Goal: Use online tool/utility: Utilize a website feature to perform a specific function

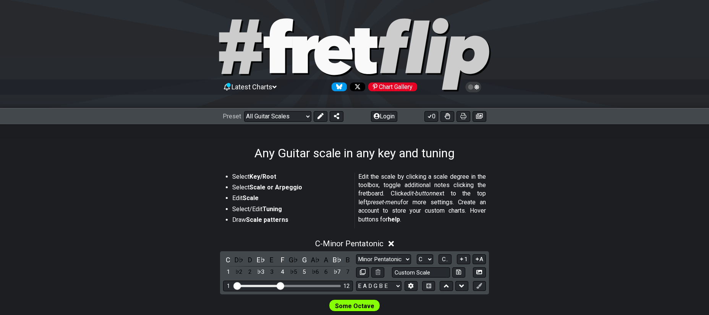
scroll to position [126, 0]
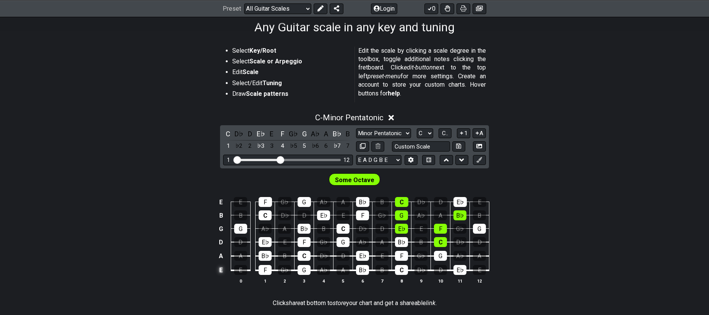
click at [220, 270] on td "E" at bounding box center [221, 270] width 9 height 15
click at [220, 270] on td "x" at bounding box center [221, 270] width 9 height 15
click at [220, 270] on td "o" at bounding box center [221, 270] width 9 height 15
click at [221, 269] on td at bounding box center [221, 270] width 9 height 15
click at [356, 155] on select "E A D G B E E A D G B E E A D G B E B E A D F♯ B A D G C E A D A D G B E E♭ A♭ …" at bounding box center [378, 160] width 45 height 10
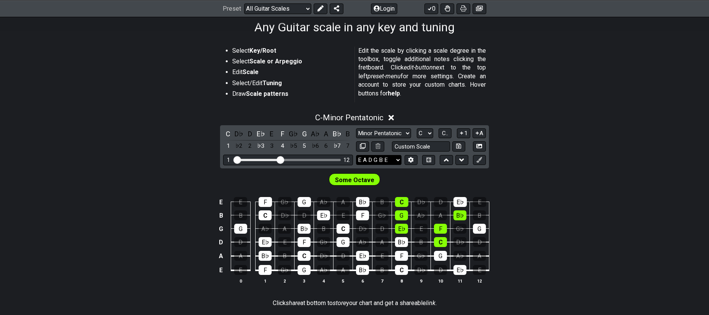
select select "E A D G B E"
click option "E A D G B E" at bounding box center [0, 0] width 0 height 0
click at [223, 270] on td "E" at bounding box center [221, 270] width 9 height 15
click at [221, 269] on td "x" at bounding box center [221, 270] width 9 height 15
click at [223, 271] on td "o" at bounding box center [221, 270] width 9 height 15
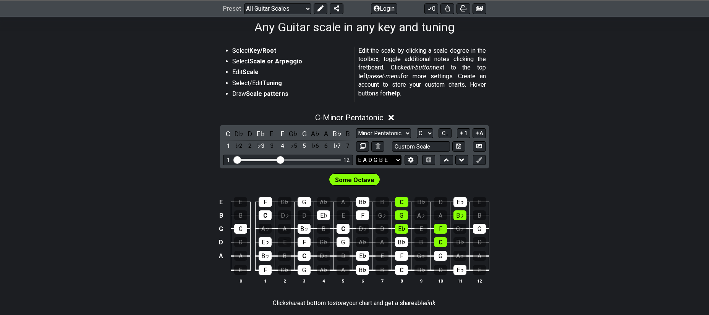
click at [356, 155] on select "E A D G B E E A D G B E E A D G B E B E A D F♯ B A D G C E A D A D G B E E♭ A♭ …" at bounding box center [378, 160] width 45 height 10
click at [537, 143] on div "C - Minor Pentatonic C D♭ D E♭ E F G♭ G A♭ A B♭ B 1 ♭2 2 ♭3 3 4 ♭5 5 ♭6 6 ♭7 7 …" at bounding box center [354, 201] width 709 height 186
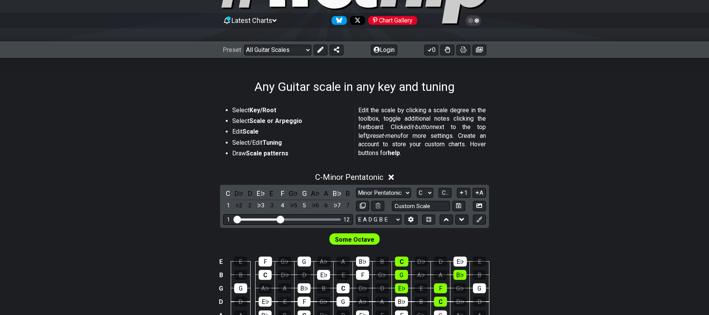
scroll to position [42, 0]
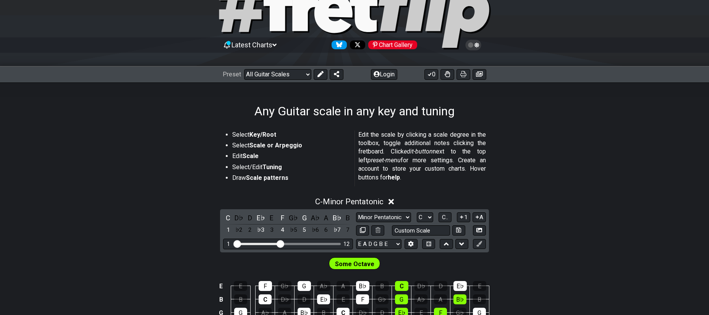
click at [311, 71] on div "Preset Welcome to #fretflip! Initial Preset Custom Preset Minor Pentatonic Majo…" at bounding box center [283, 74] width 121 height 11
click at [320, 75] on icon at bounding box center [320, 74] width 6 height 6
